Goal: Task Accomplishment & Management: Use online tool/utility

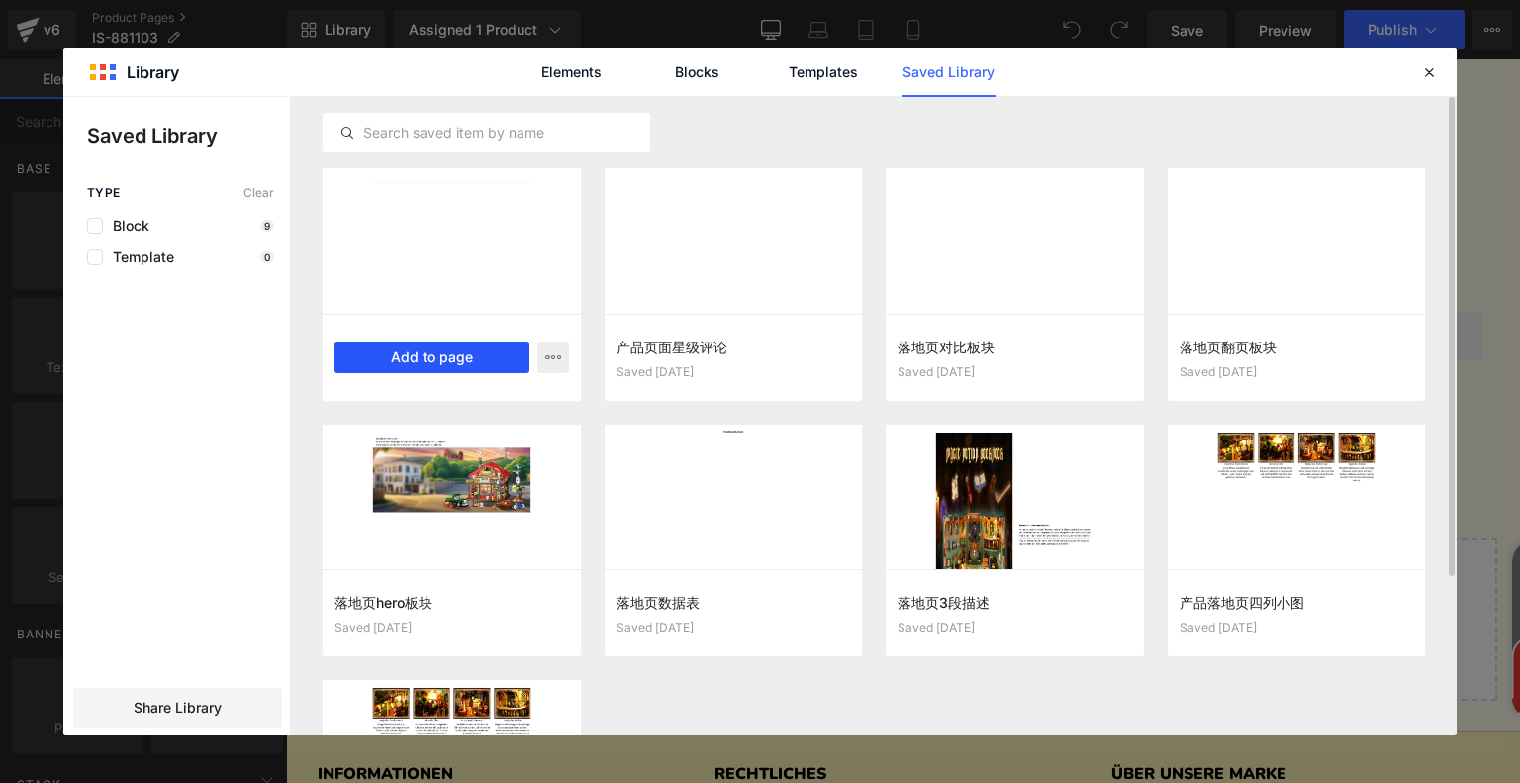
drag, startPoint x: 455, startPoint y: 349, endPoint x: 176, endPoint y: 288, distance: 285.7
click at [455, 349] on button "Add to page" at bounding box center [431, 357] width 195 height 32
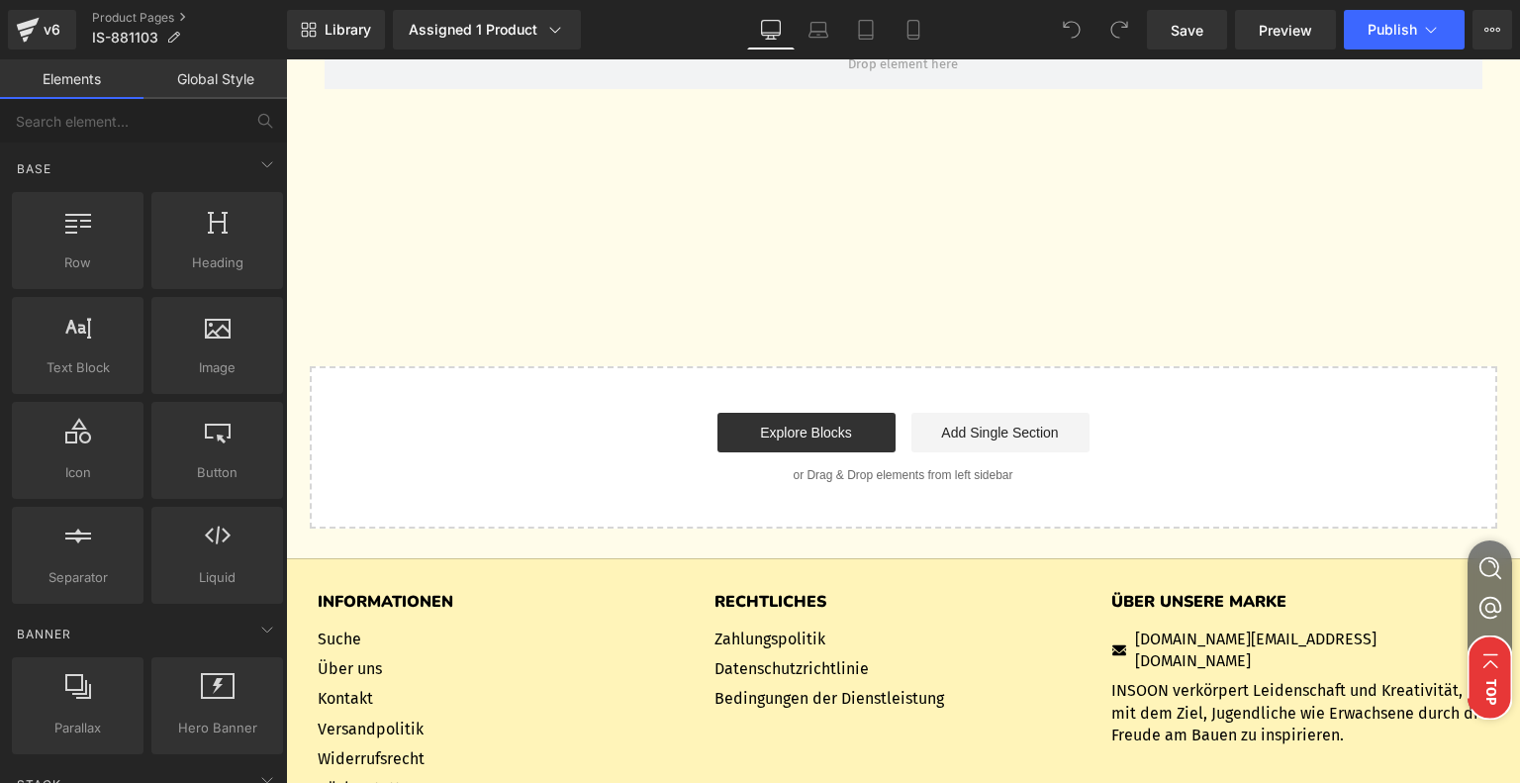
scroll to position [6688, 0]
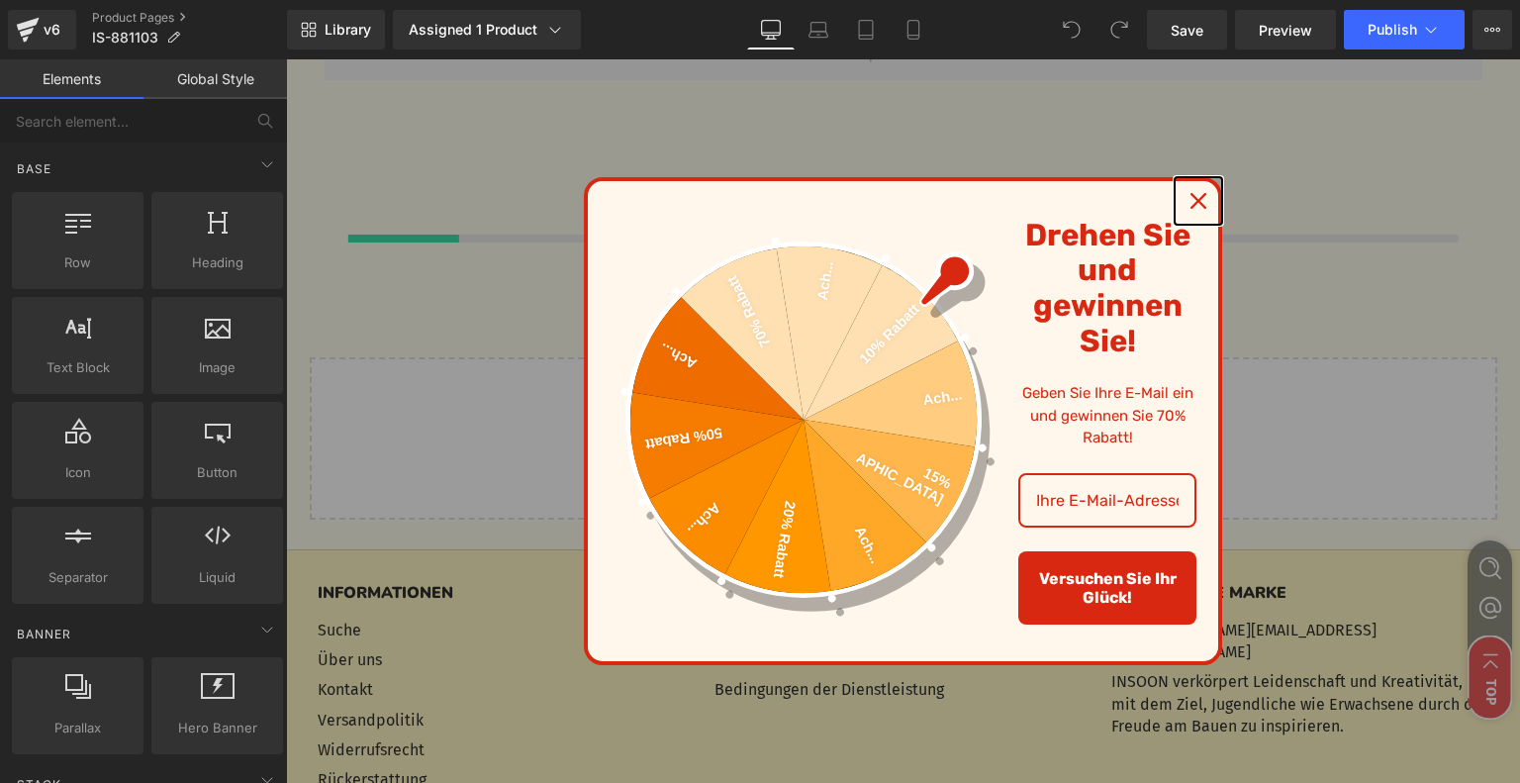
click at [1190, 208] on icon "close icon" at bounding box center [1198, 201] width 16 height 16
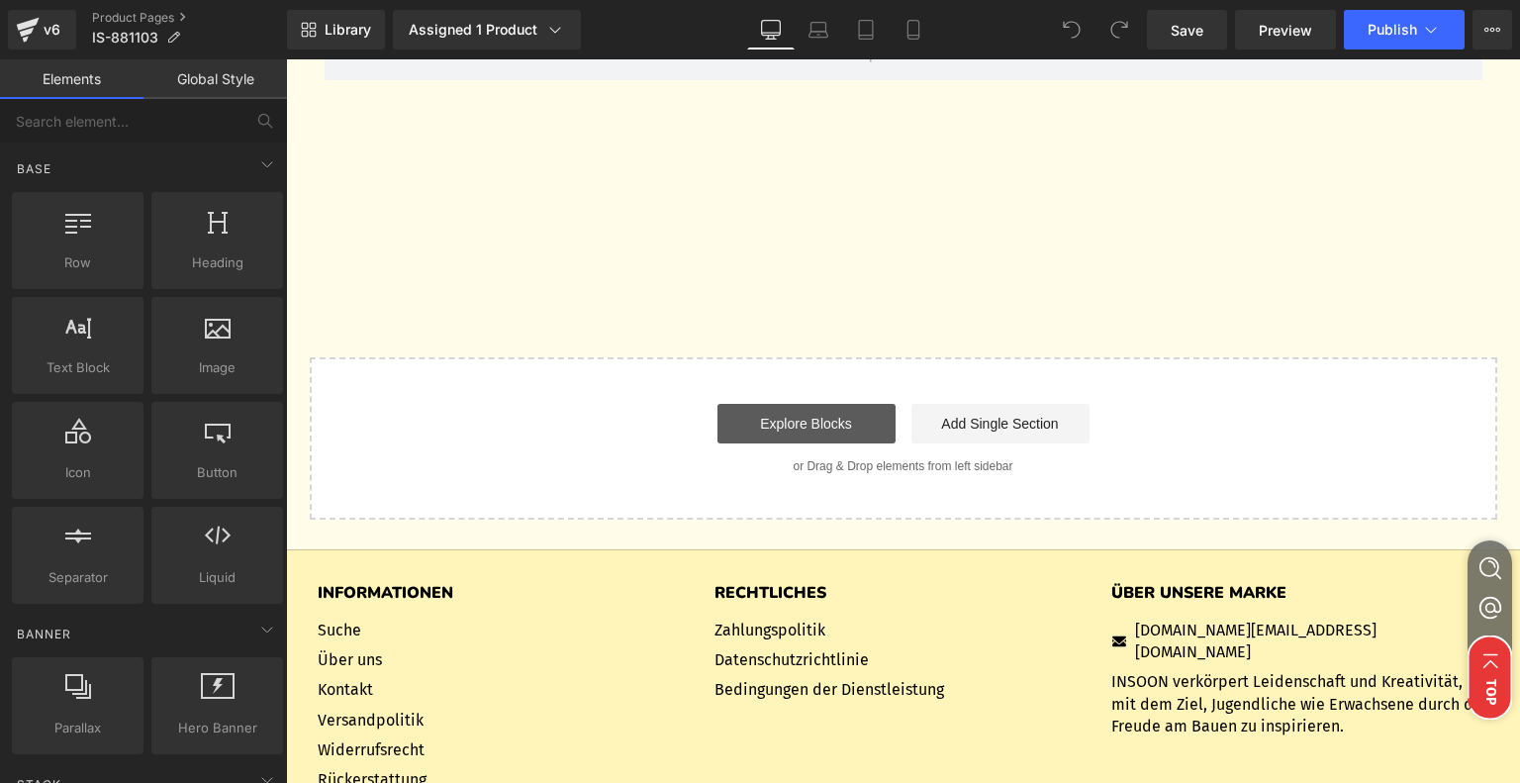
click at [802, 423] on div "Start building your page Explore Blocks Add Single Section or Drag & Drop eleme…" at bounding box center [903, 438] width 1183 height 158
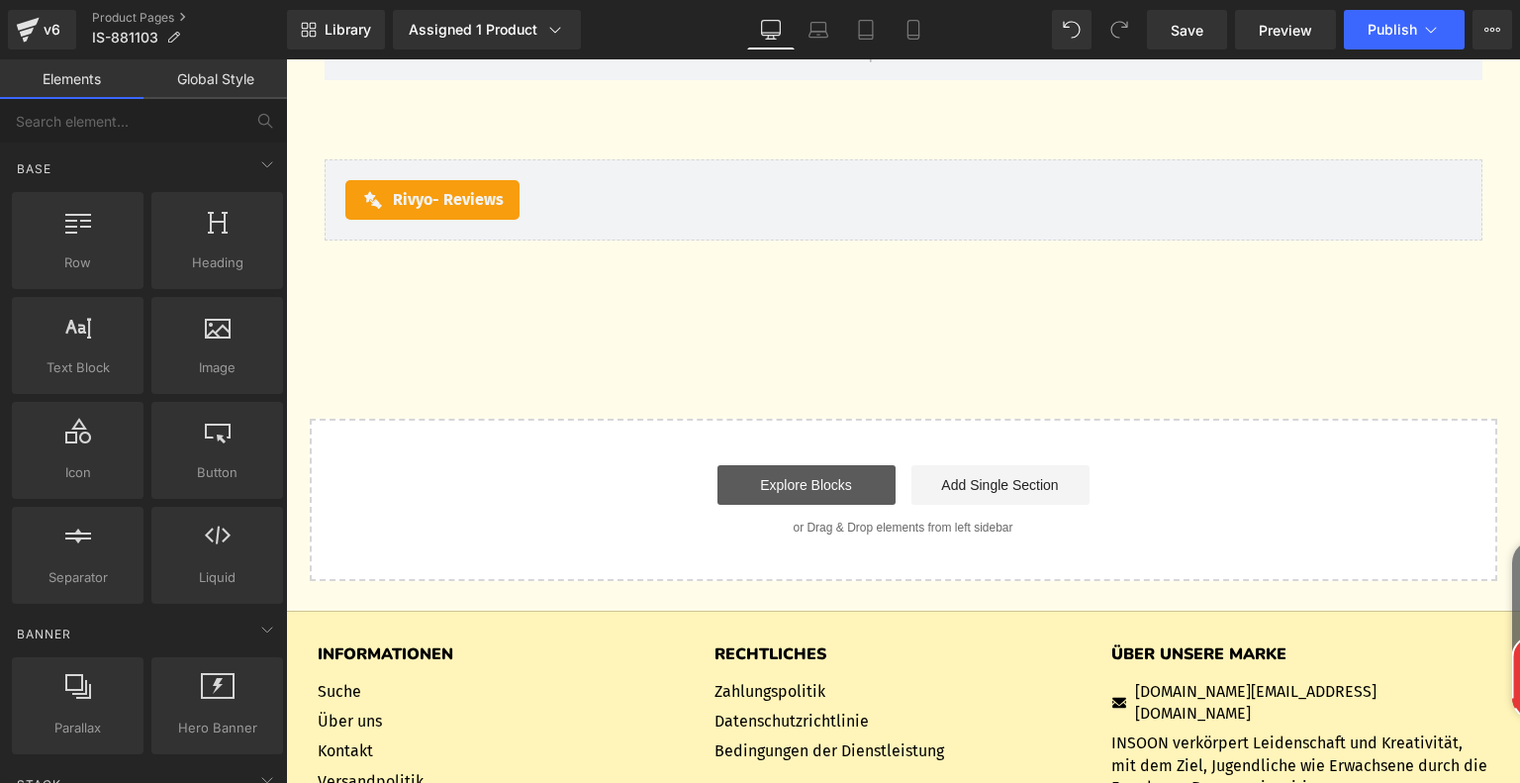
click at [818, 486] on link "Explore Blocks" at bounding box center [806, 485] width 178 height 40
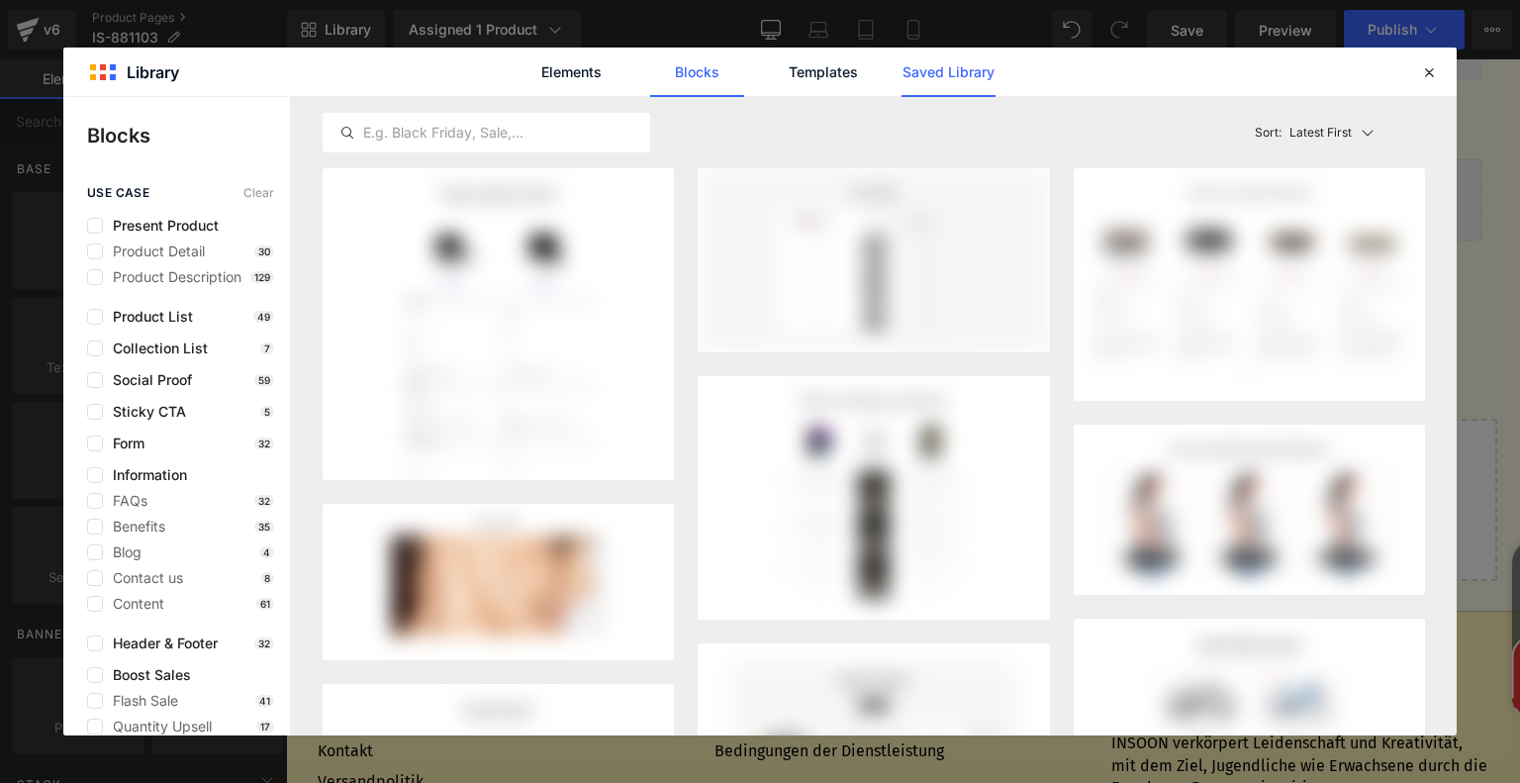
click at [966, 551] on link "Saved Library" at bounding box center [617, 551] width 1234 height 0
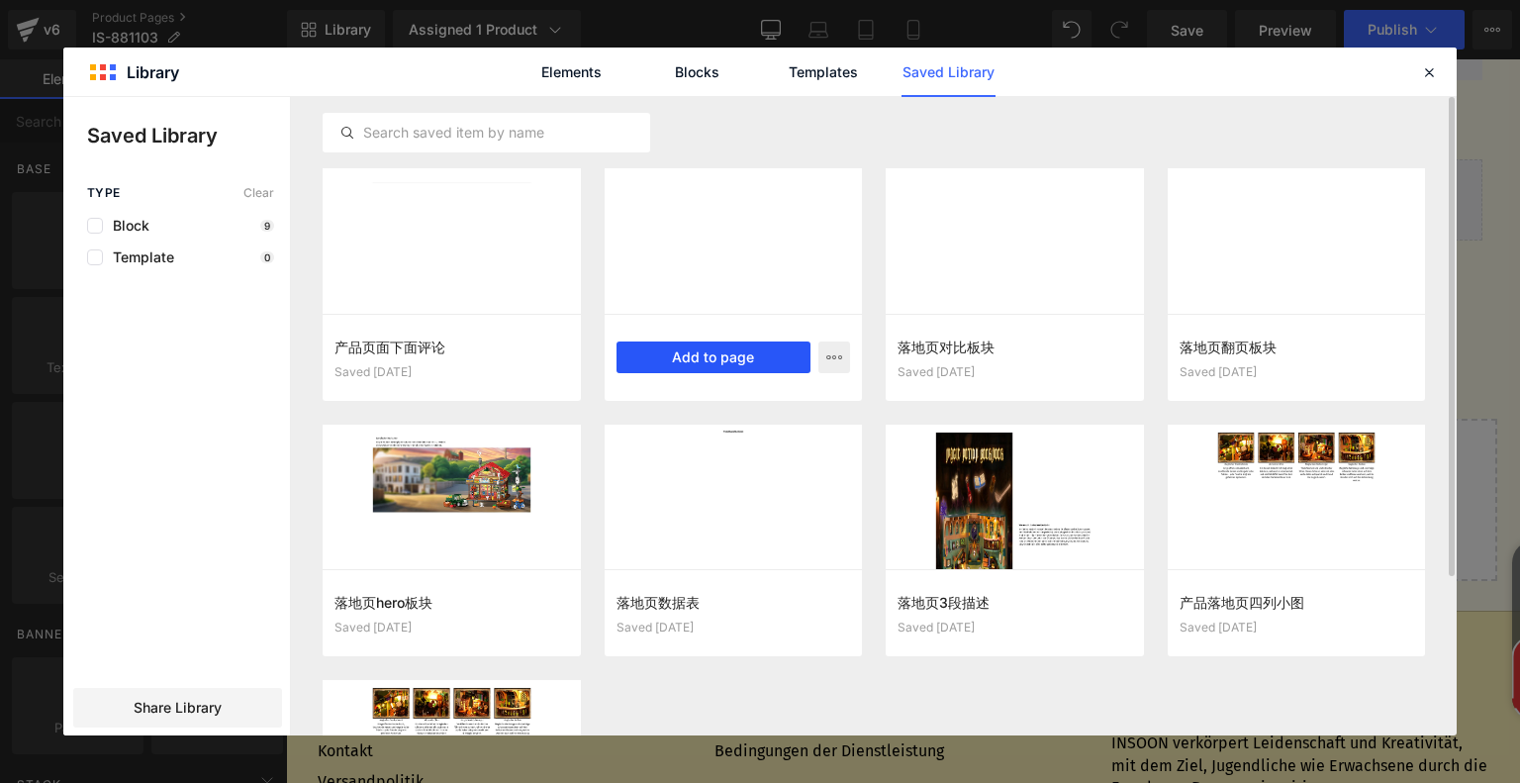
click at [702, 359] on button "Add to page" at bounding box center [713, 357] width 195 height 32
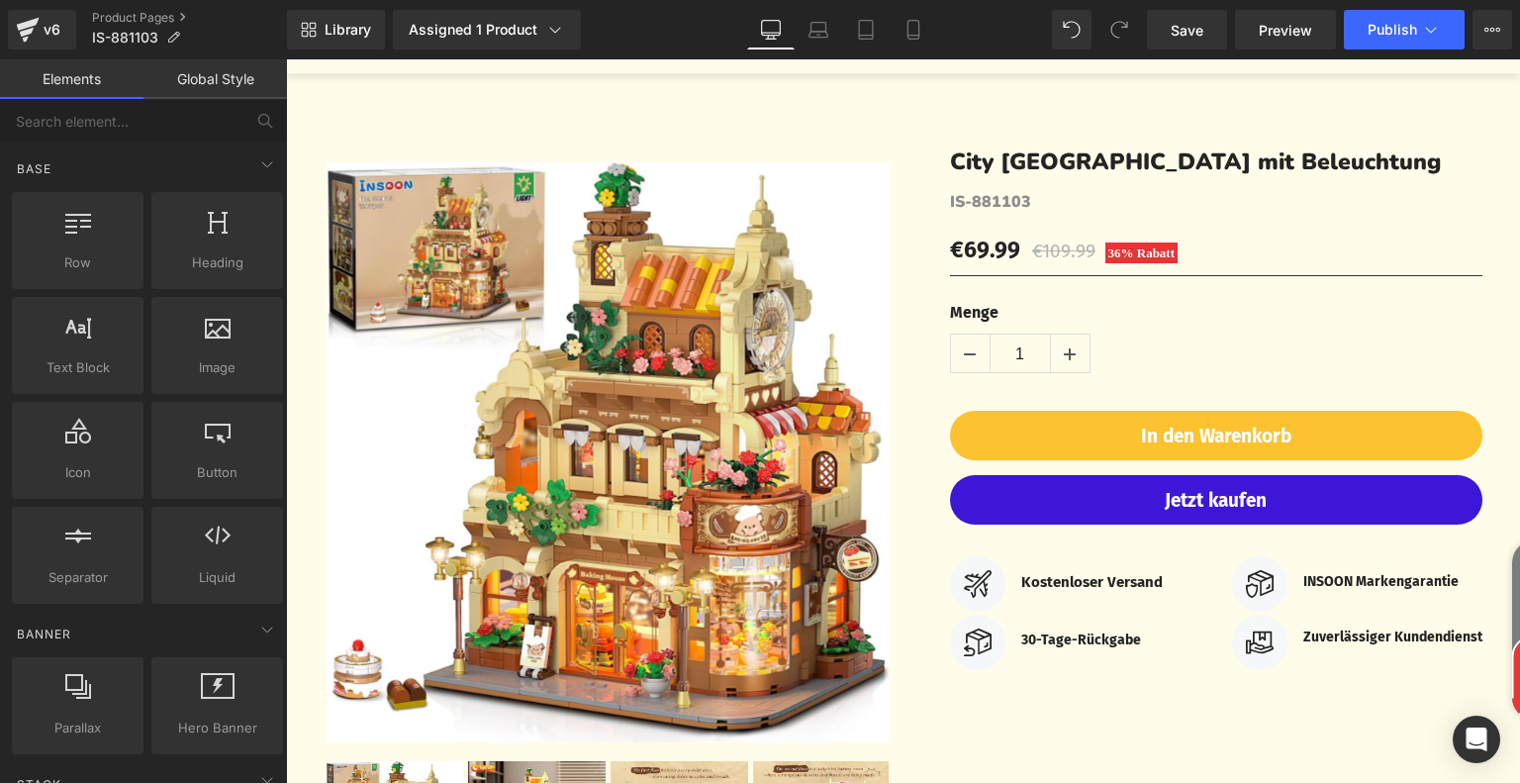
scroll to position [0, 0]
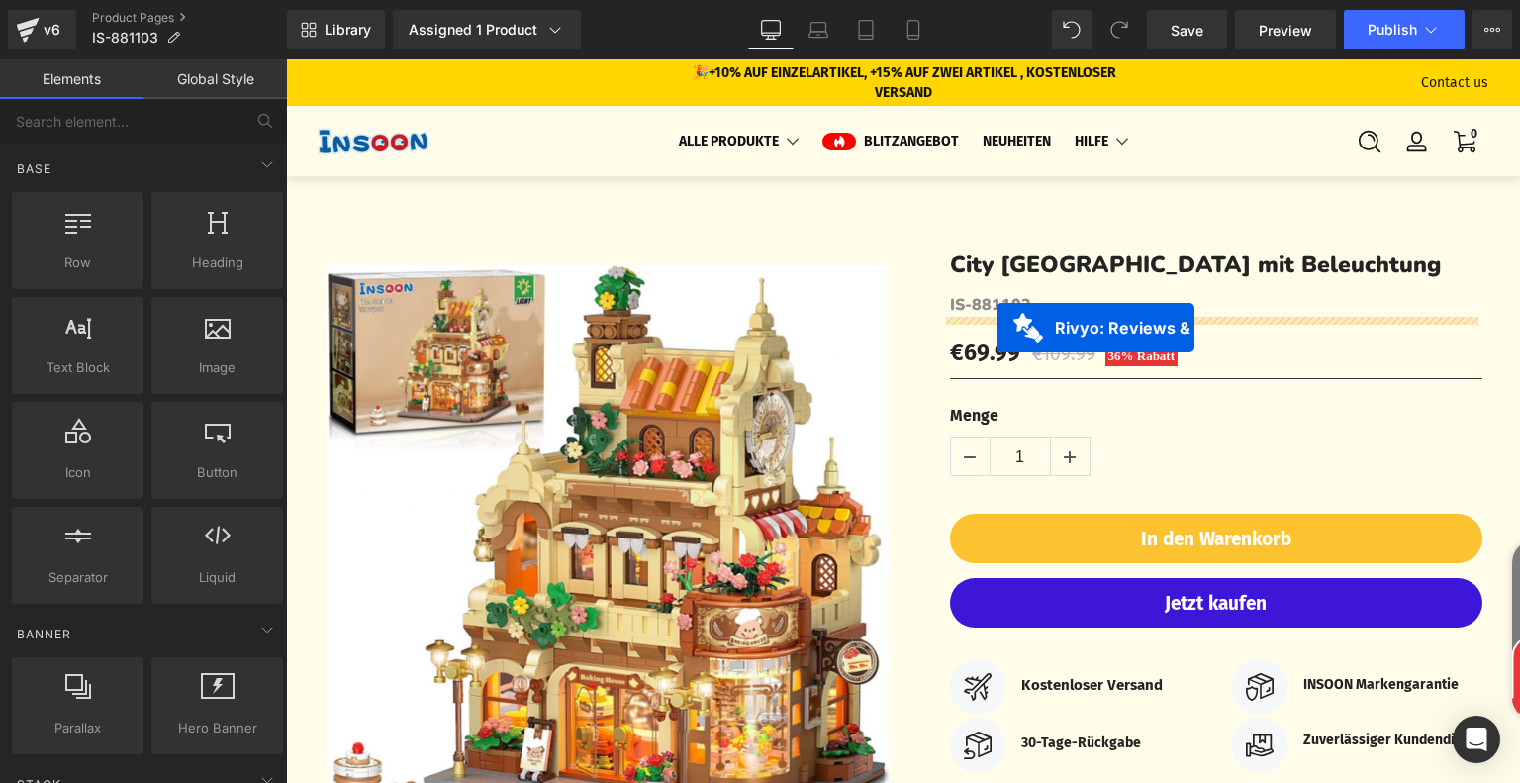
drag, startPoint x: 791, startPoint y: 429, endPoint x: 996, endPoint y: 327, distance: 228.7
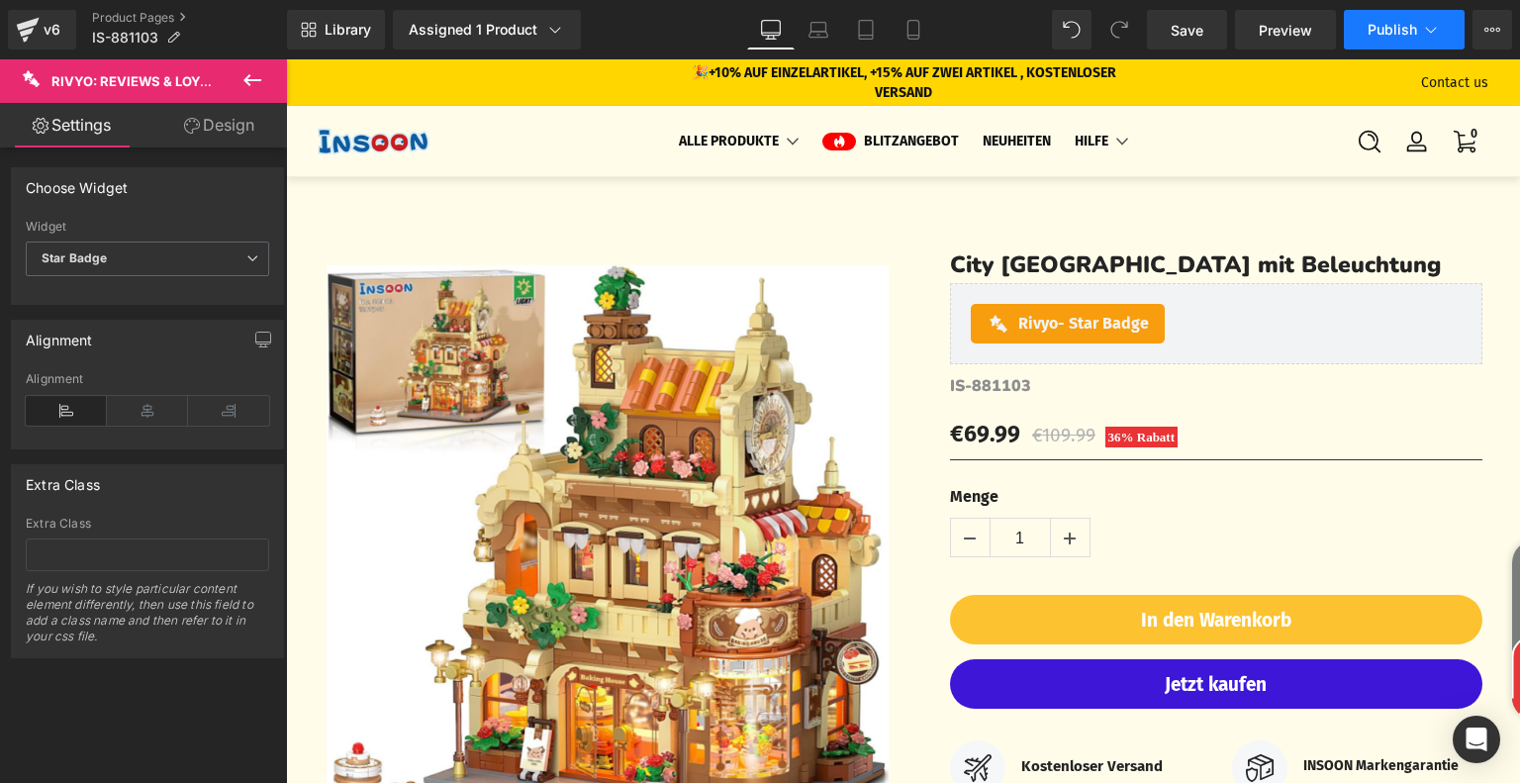
click at [1449, 33] on button "Publish" at bounding box center [1404, 30] width 121 height 40
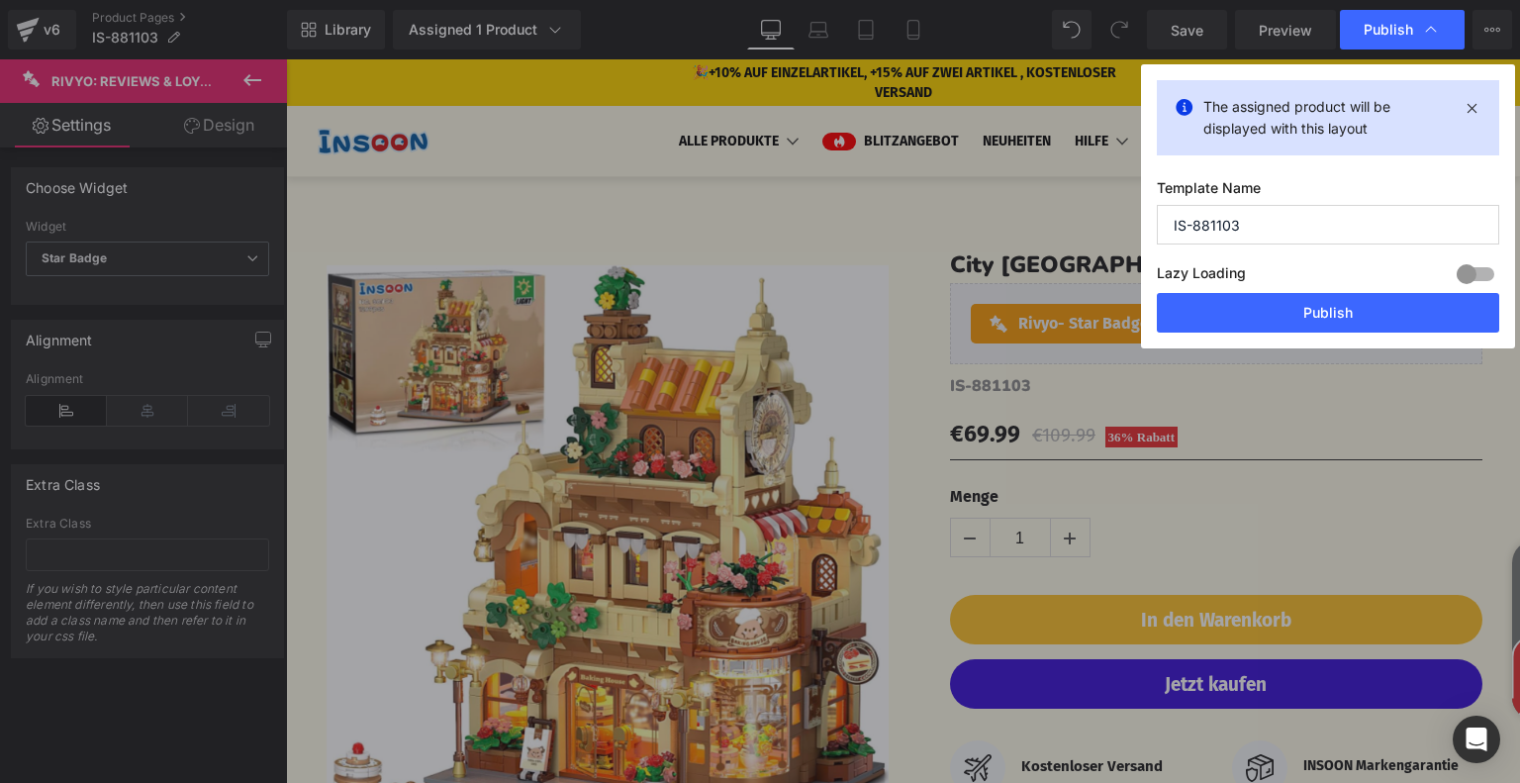
drag, startPoint x: 1238, startPoint y: 226, endPoint x: 1149, endPoint y: 228, distance: 89.1
click at [1149, 228] on div "The assigned product will be displayed with this layout Template Name IS-881103…" at bounding box center [1328, 206] width 374 height 284
click at [1302, 303] on button "Publish" at bounding box center [1328, 313] width 342 height 40
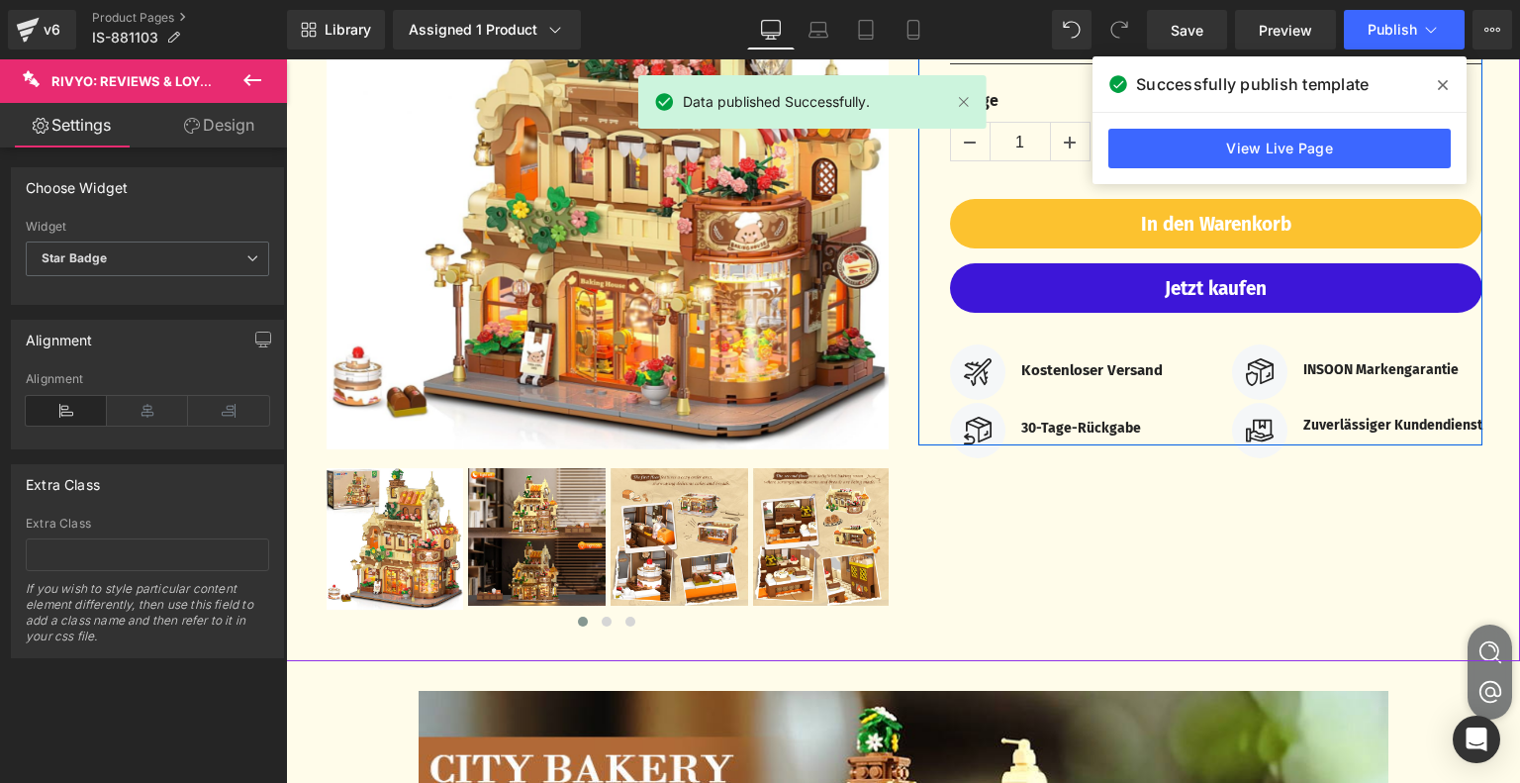
scroll to position [1088, 0]
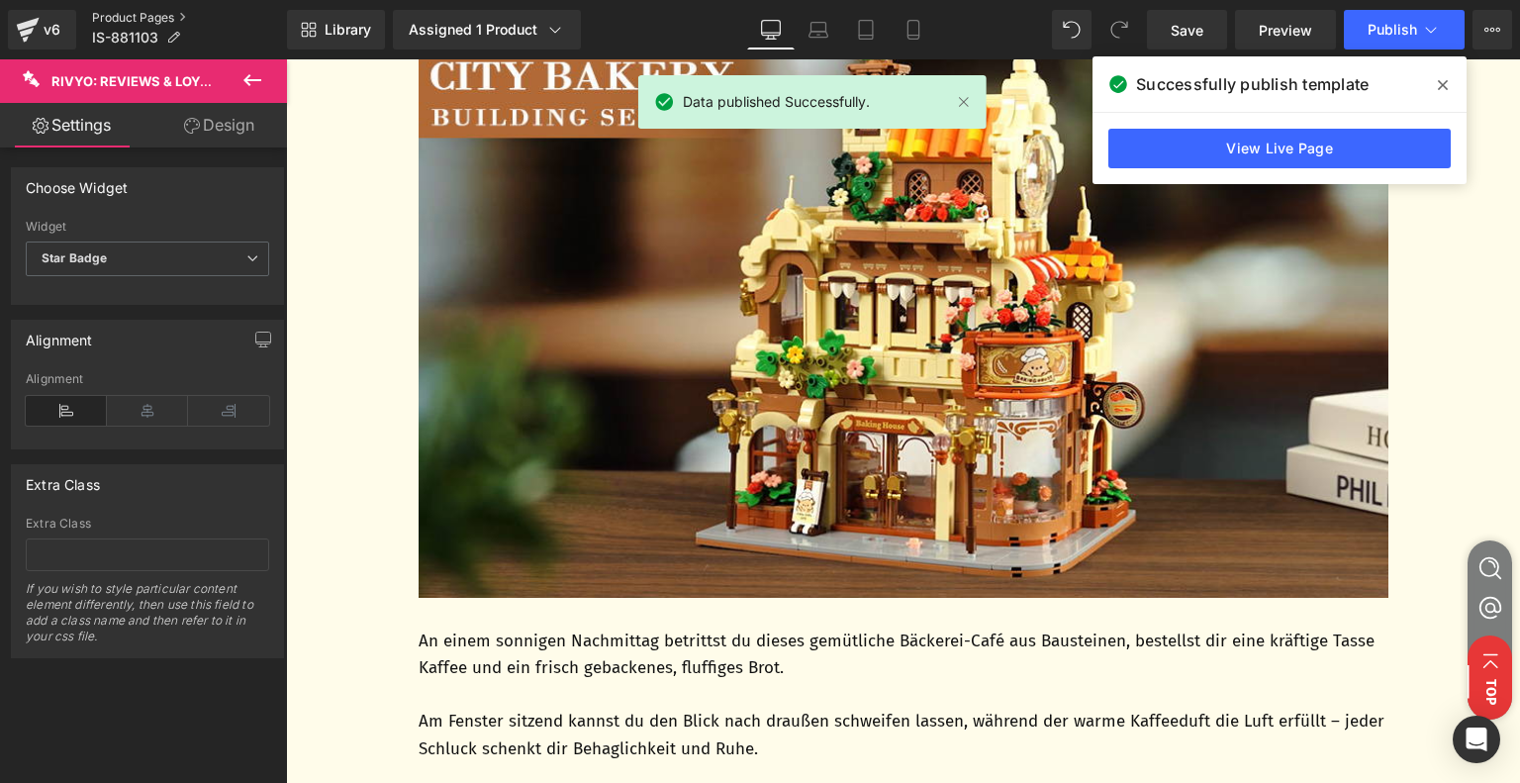
click at [141, 15] on link "Product Pages" at bounding box center [189, 18] width 195 height 16
